Goal: Book appointment/travel/reservation

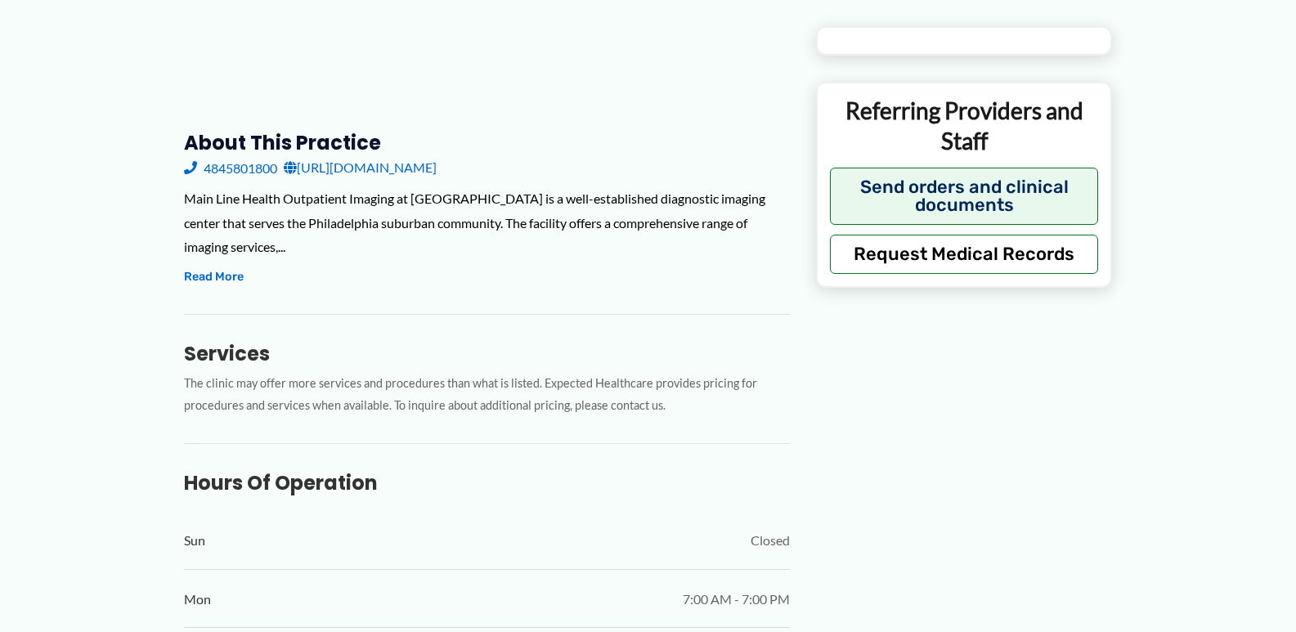
scroll to position [491, 0]
type input "**********"
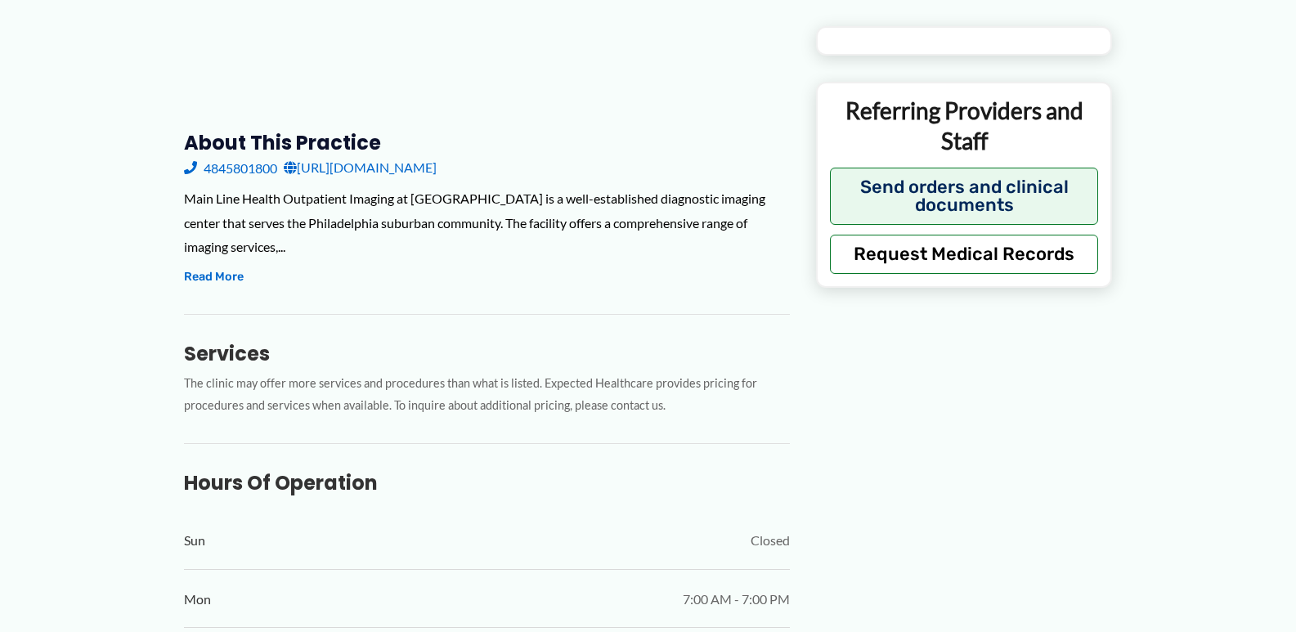
type input "**********"
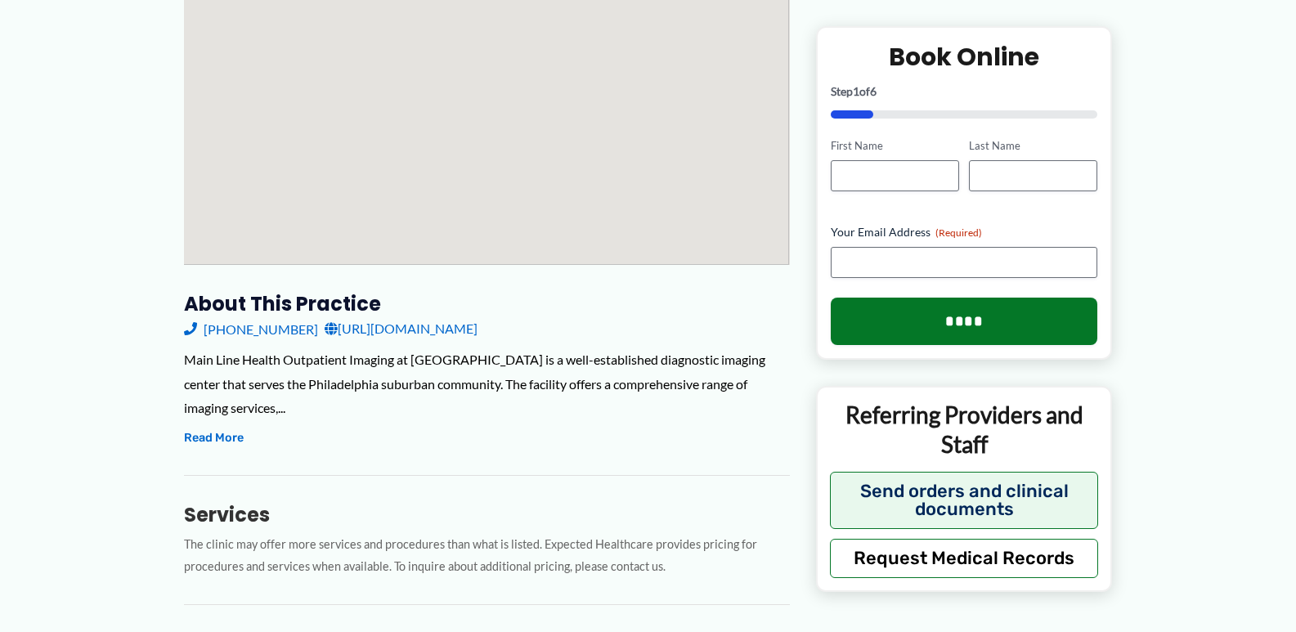
scroll to position [327, 0]
